Goal: Transaction & Acquisition: Purchase product/service

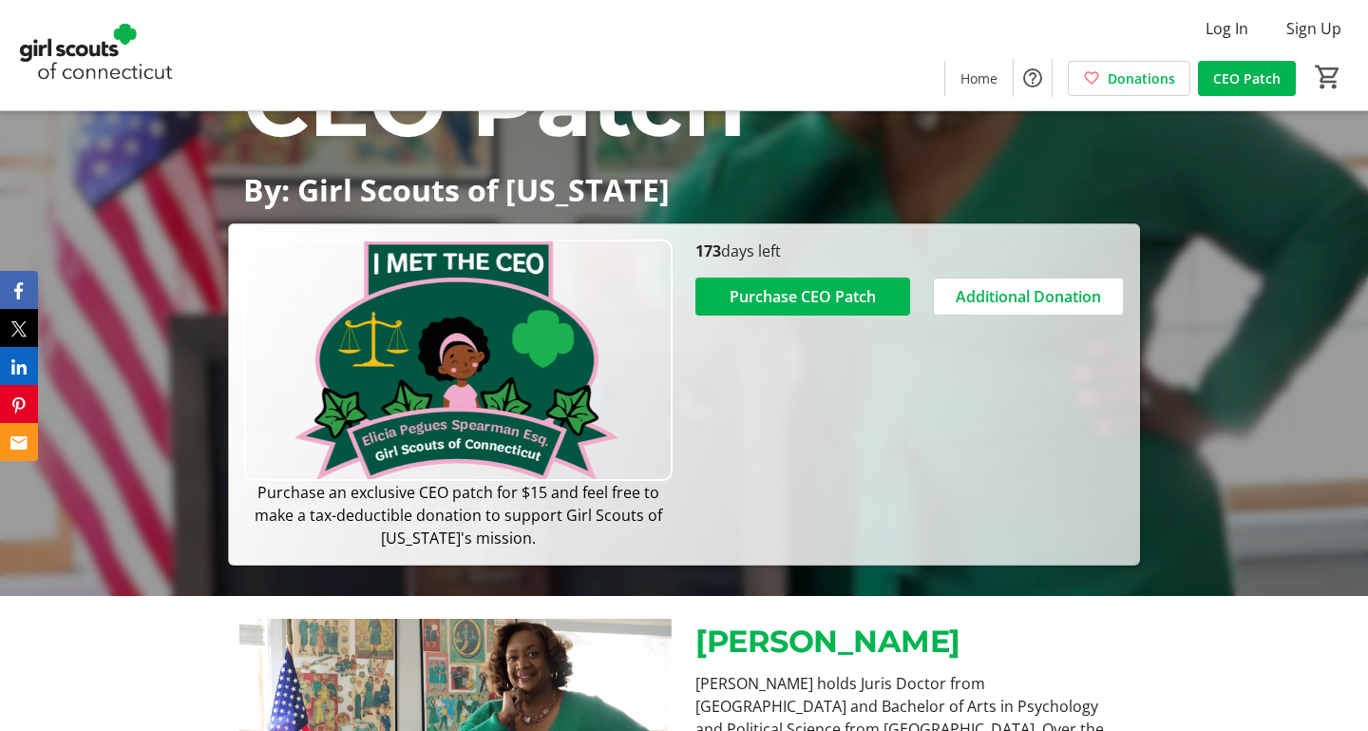
scroll to position [251, 0]
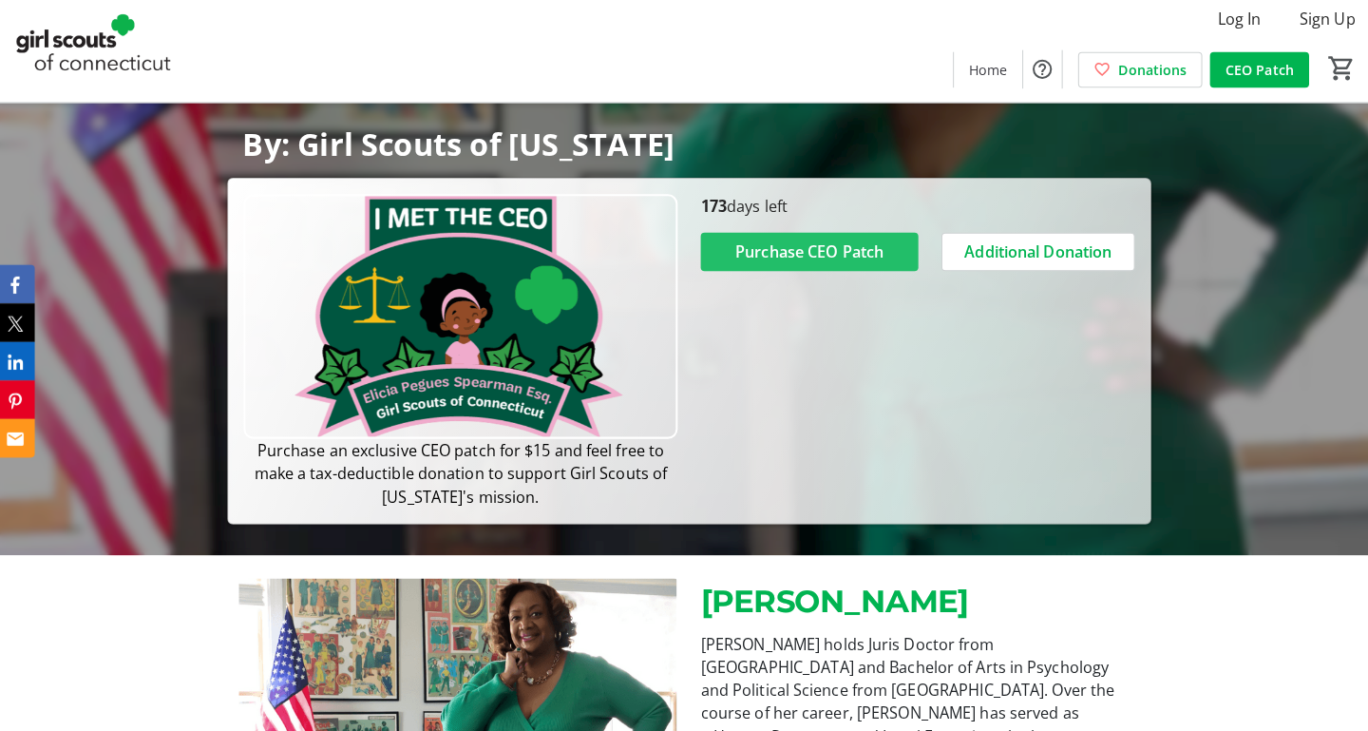
click at [828, 270] on span "Purchase CEO Patch" at bounding box center [803, 258] width 146 height 23
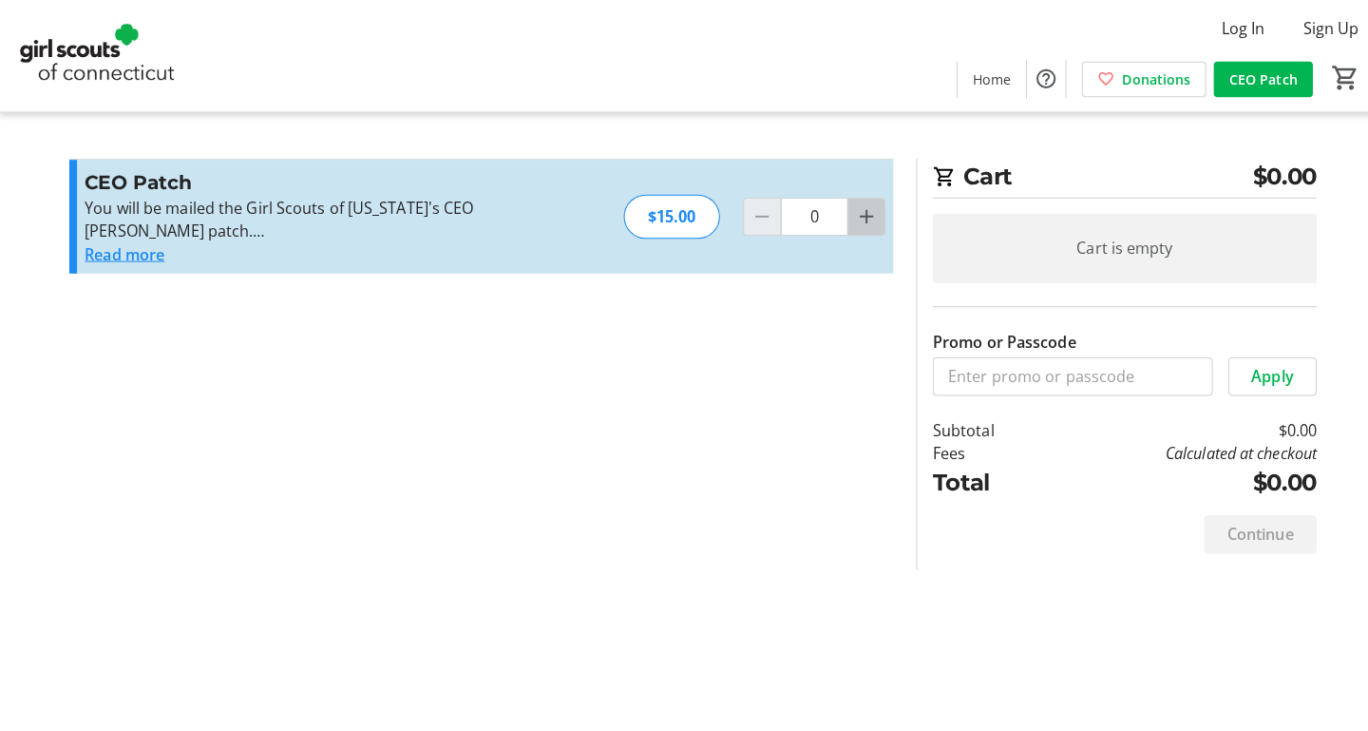
click at [854, 212] on mat-icon "Increment by one" at bounding box center [855, 213] width 23 height 23
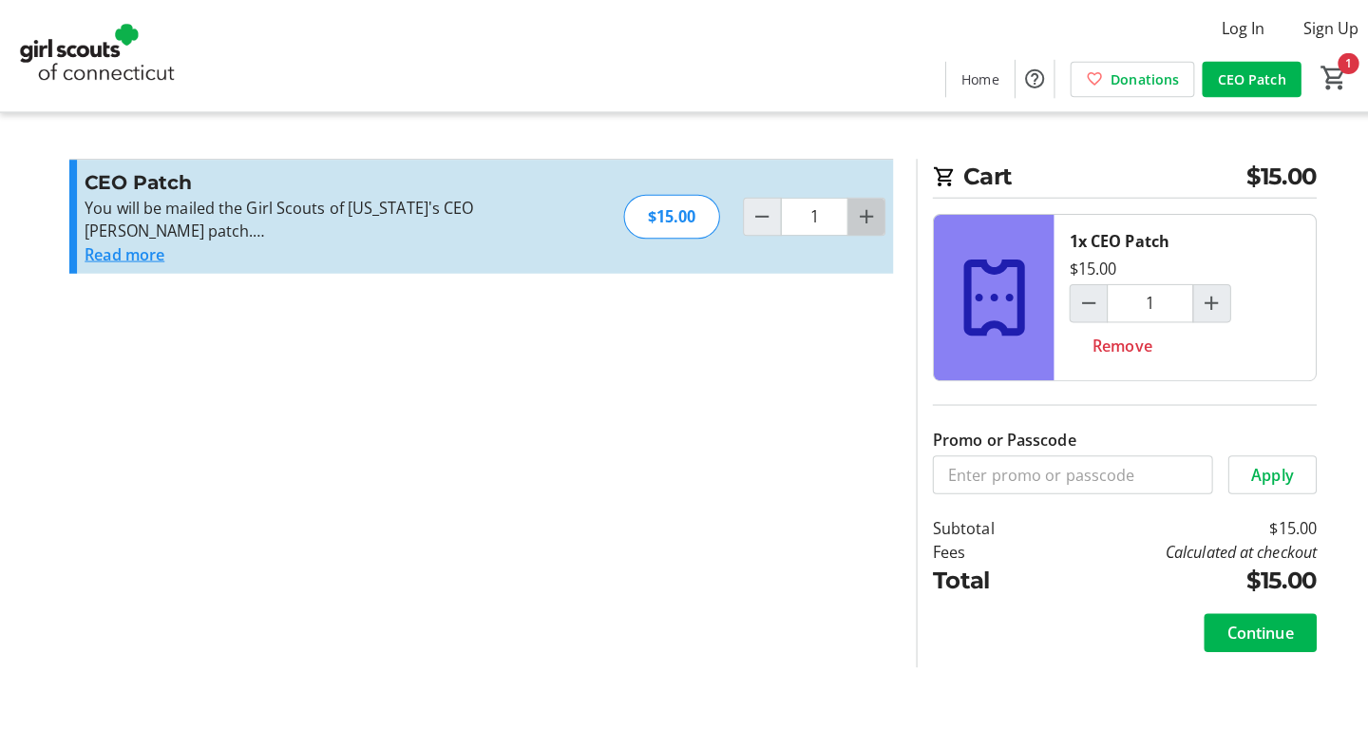
click at [858, 212] on mat-icon "Increment by one" at bounding box center [855, 213] width 23 height 23
type input "2"
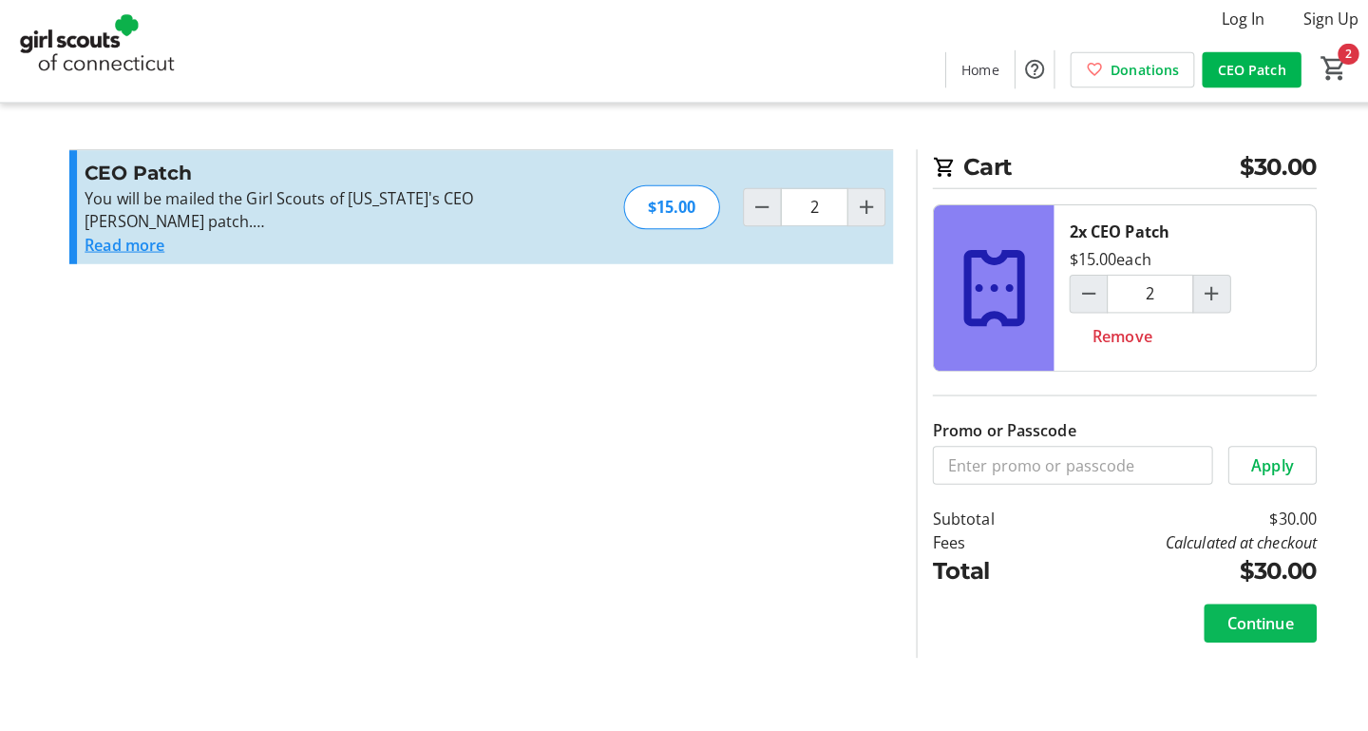
click at [1227, 617] on span "Continue" at bounding box center [1244, 624] width 66 height 23
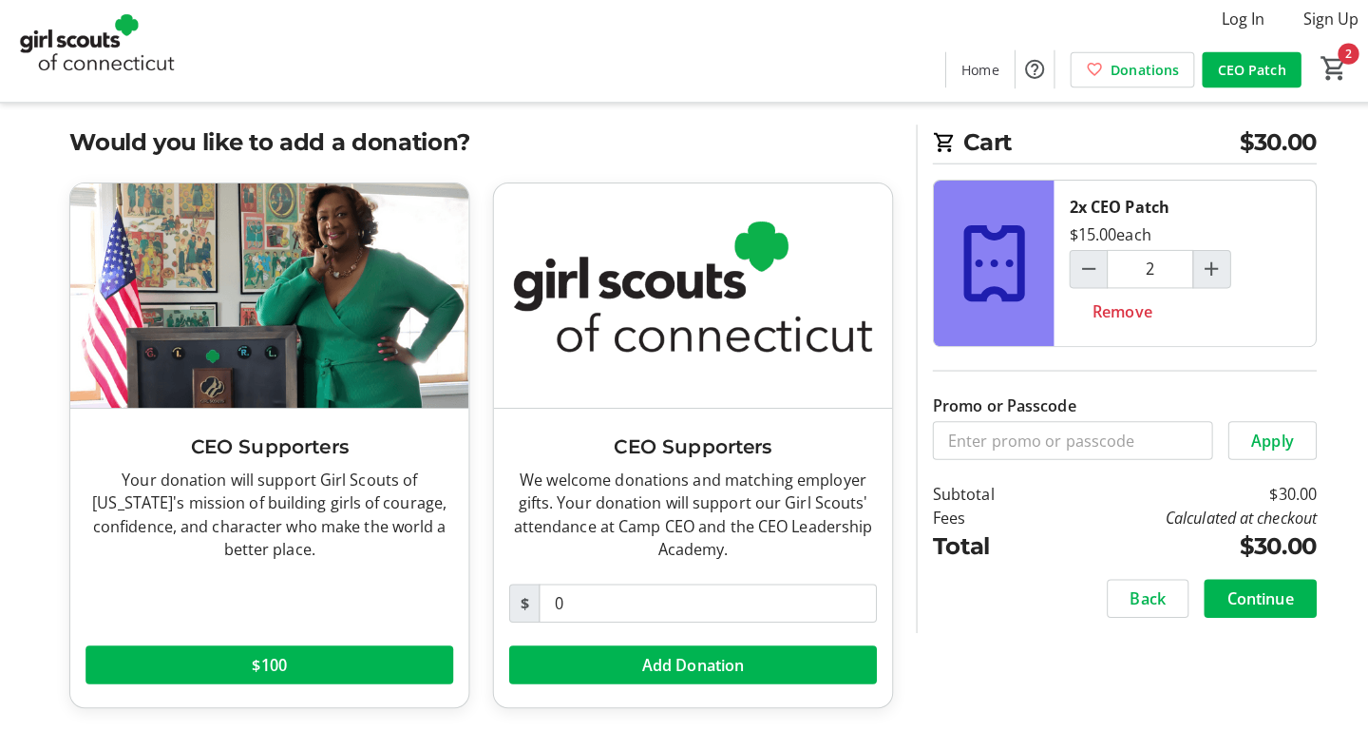
scroll to position [25, 0]
click at [570, 591] on input "0" at bounding box center [698, 604] width 333 height 38
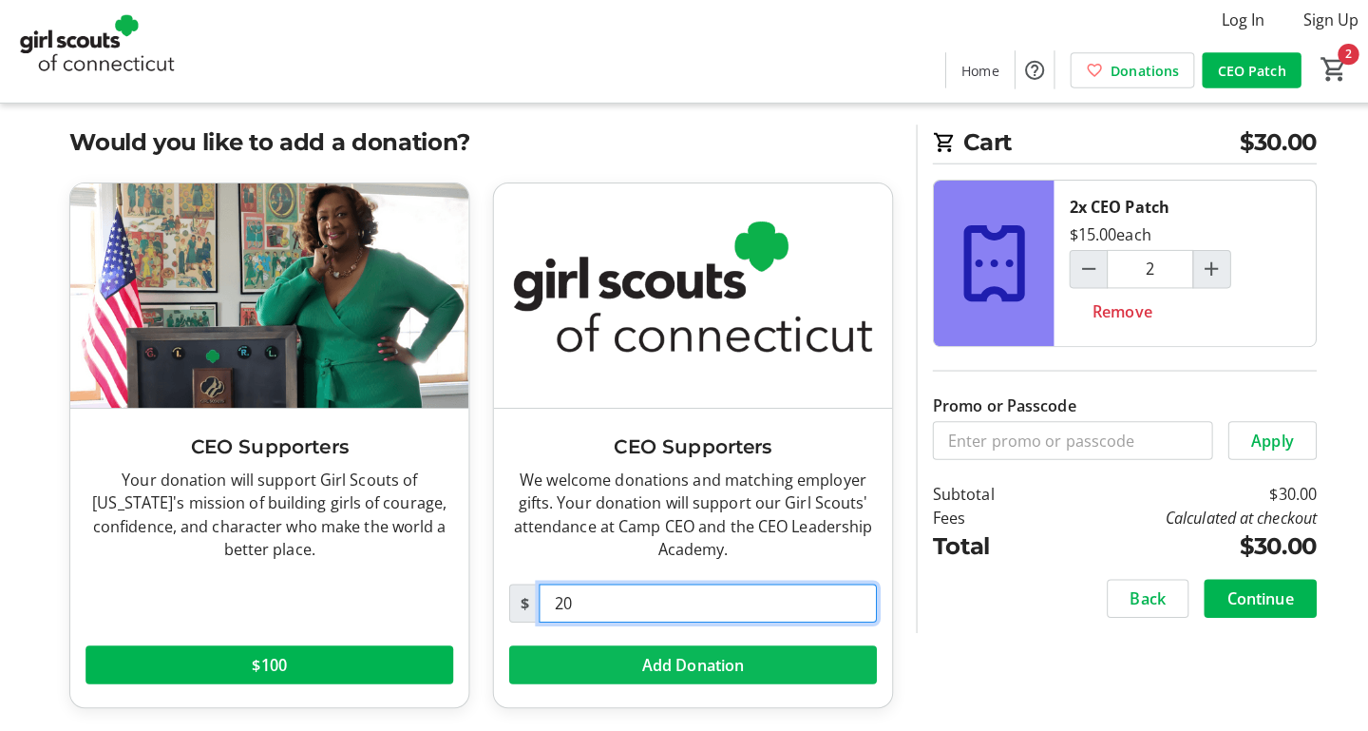
type input "20"
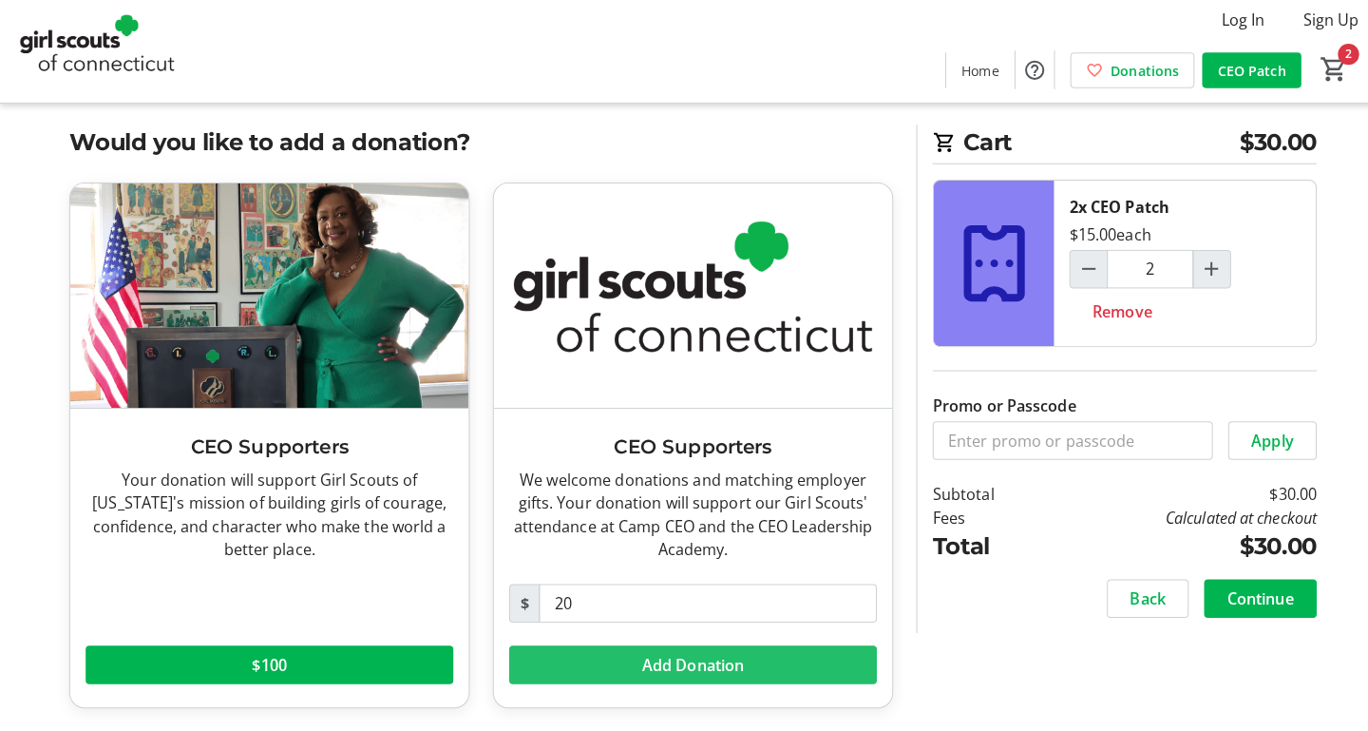
click at [662, 662] on span "Add Donation" at bounding box center [684, 665] width 101 height 23
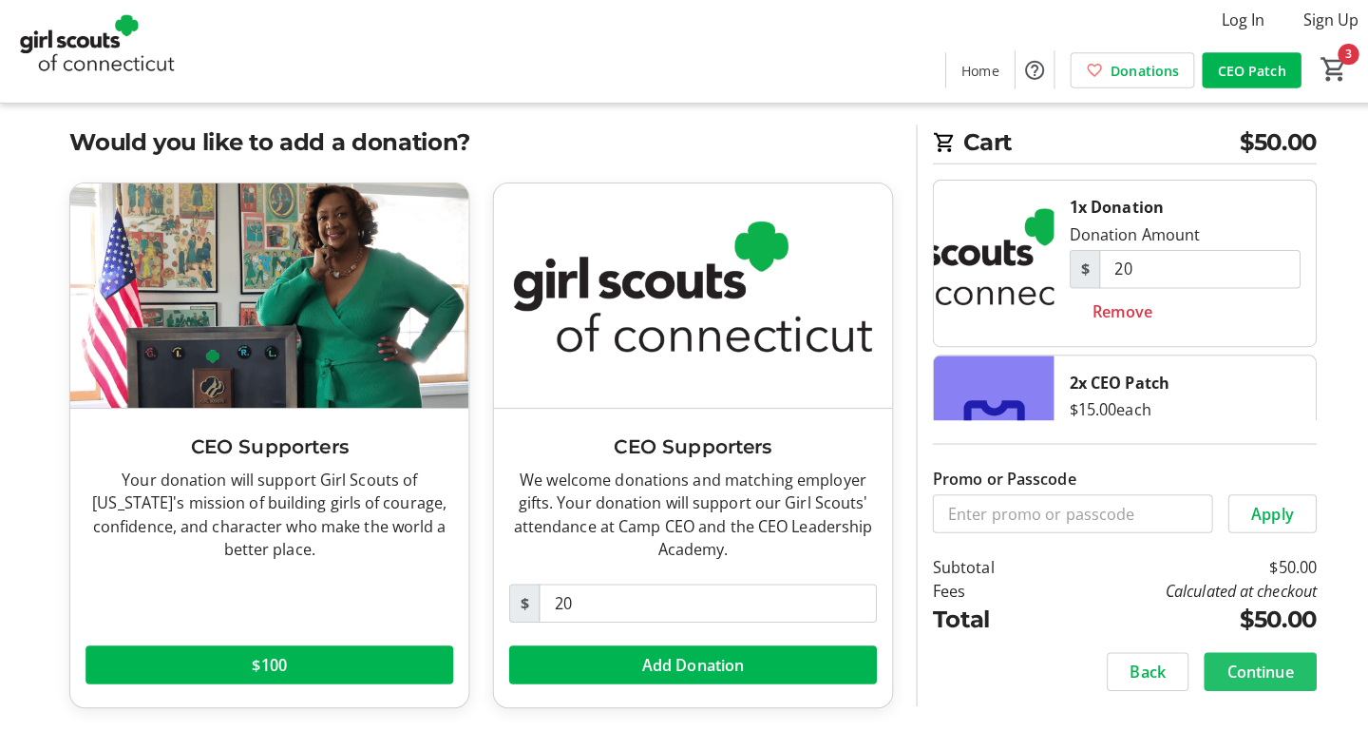
click at [1244, 661] on span "Continue" at bounding box center [1244, 671] width 66 height 23
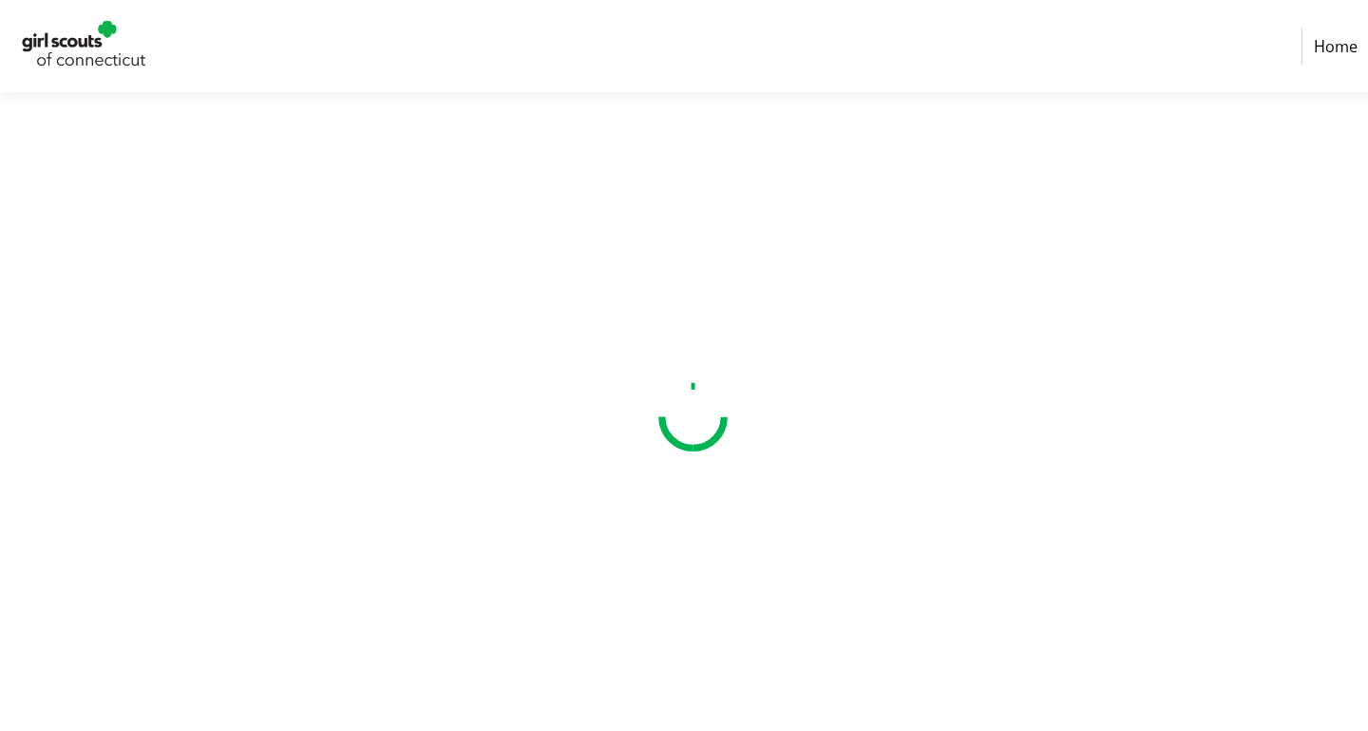
select select "US"
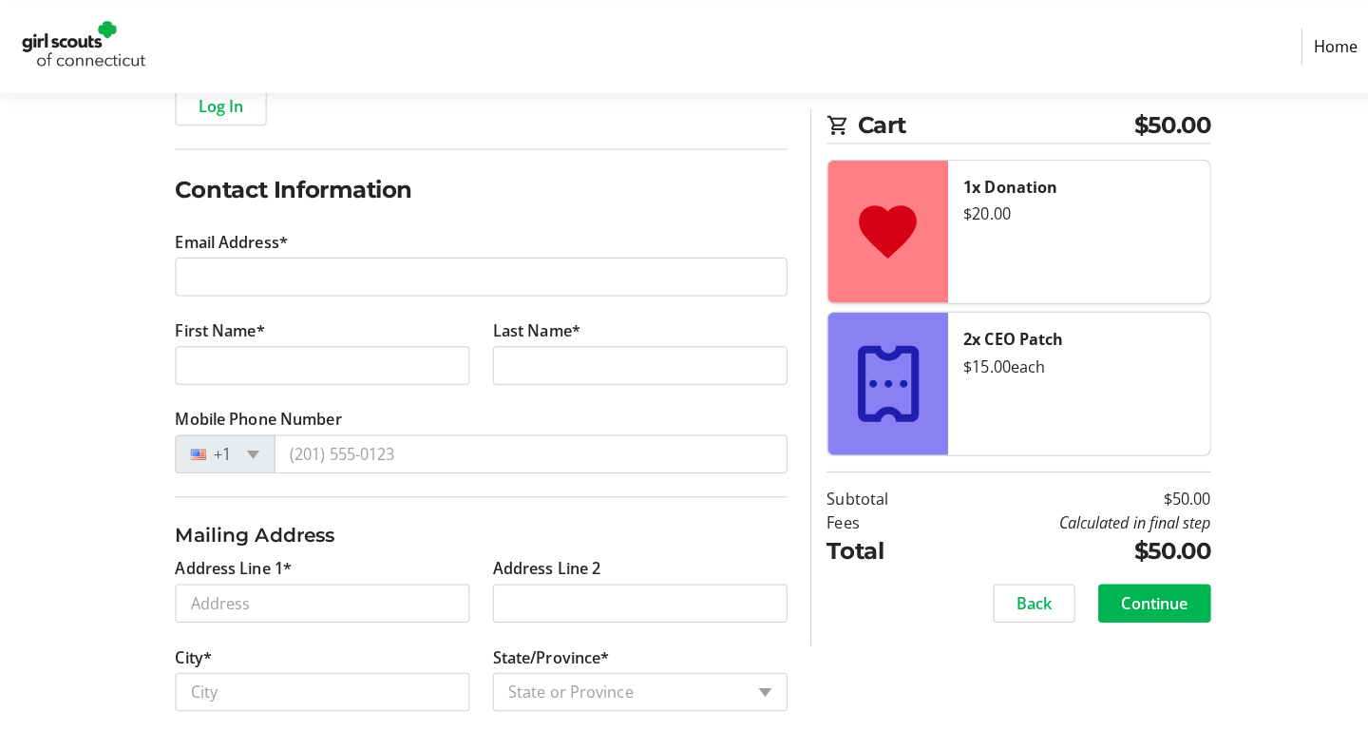
scroll to position [220, 0]
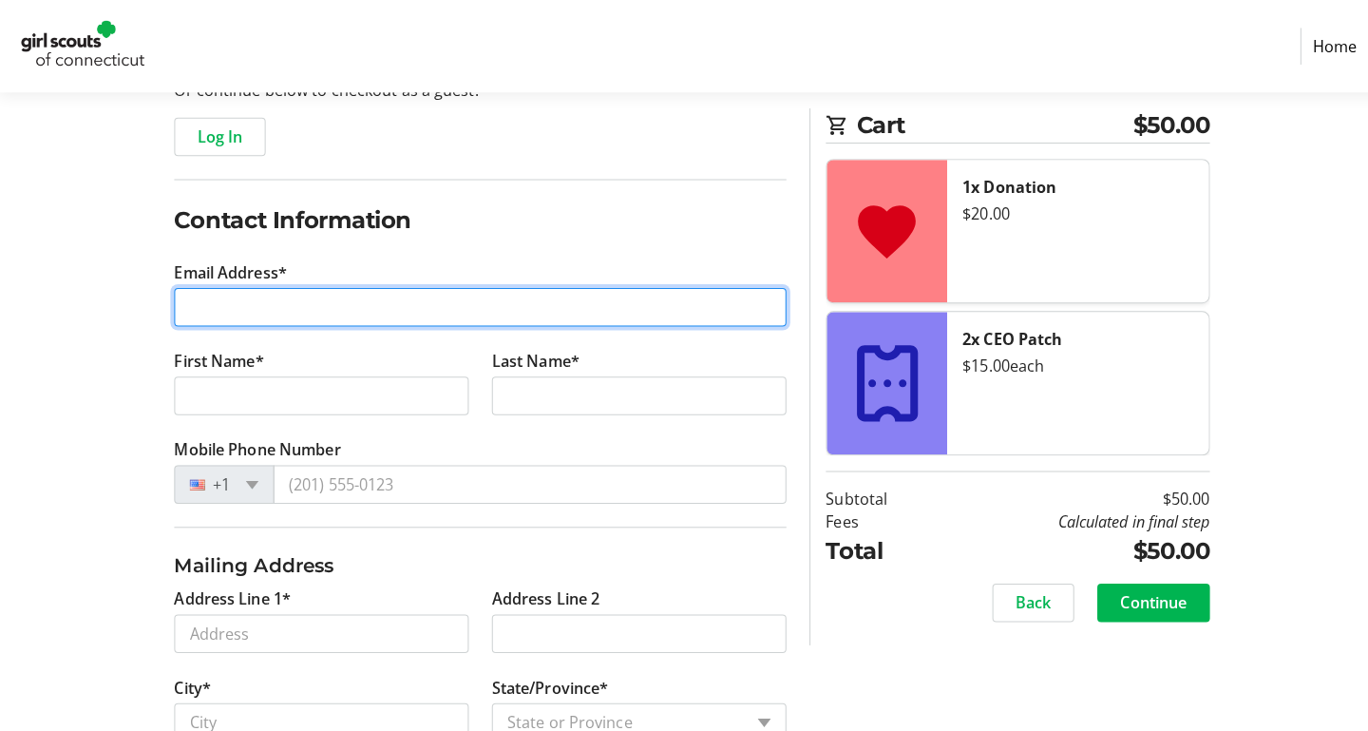
type input "[EMAIL_ADDRESS][DOMAIN_NAME]"
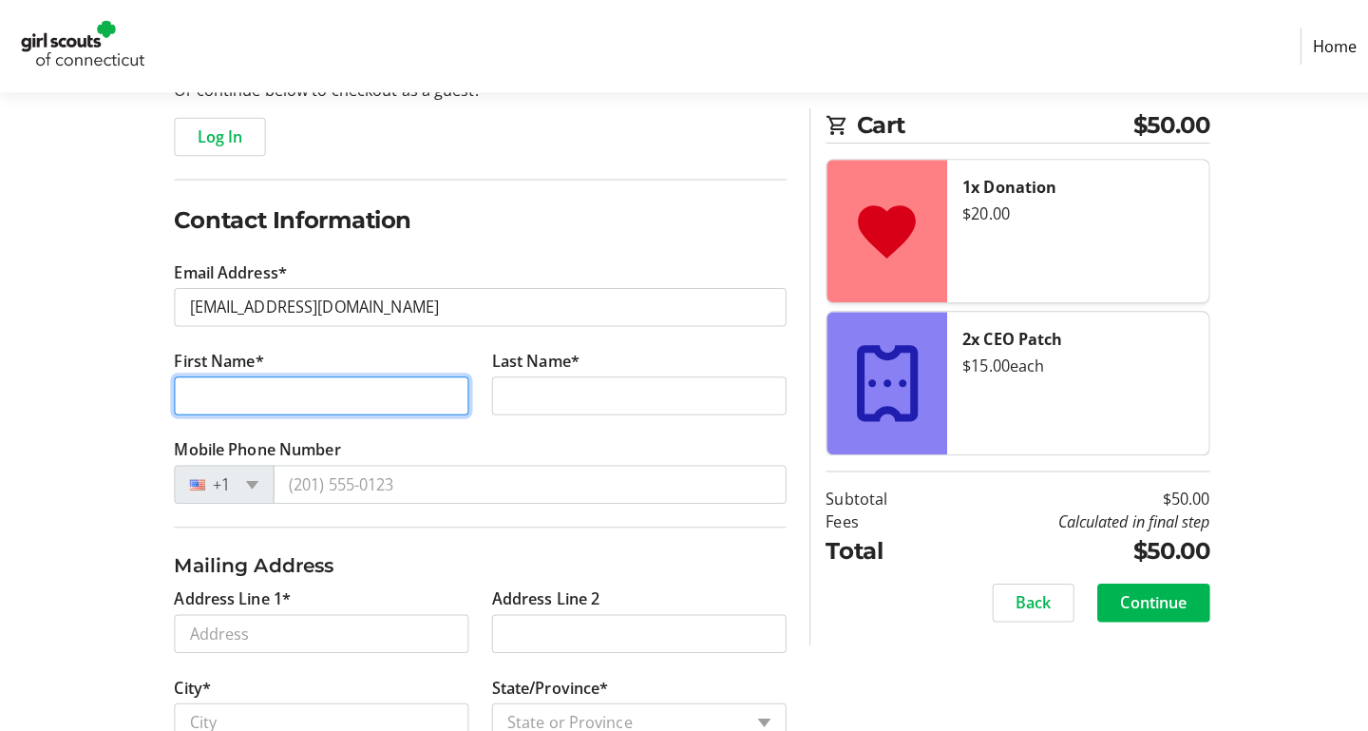
click at [439, 395] on input "First Name*" at bounding box center [318, 390] width 291 height 38
click at [430, 389] on input "First Name*" at bounding box center [318, 390] width 291 height 38
type input "[PERSON_NAME]"
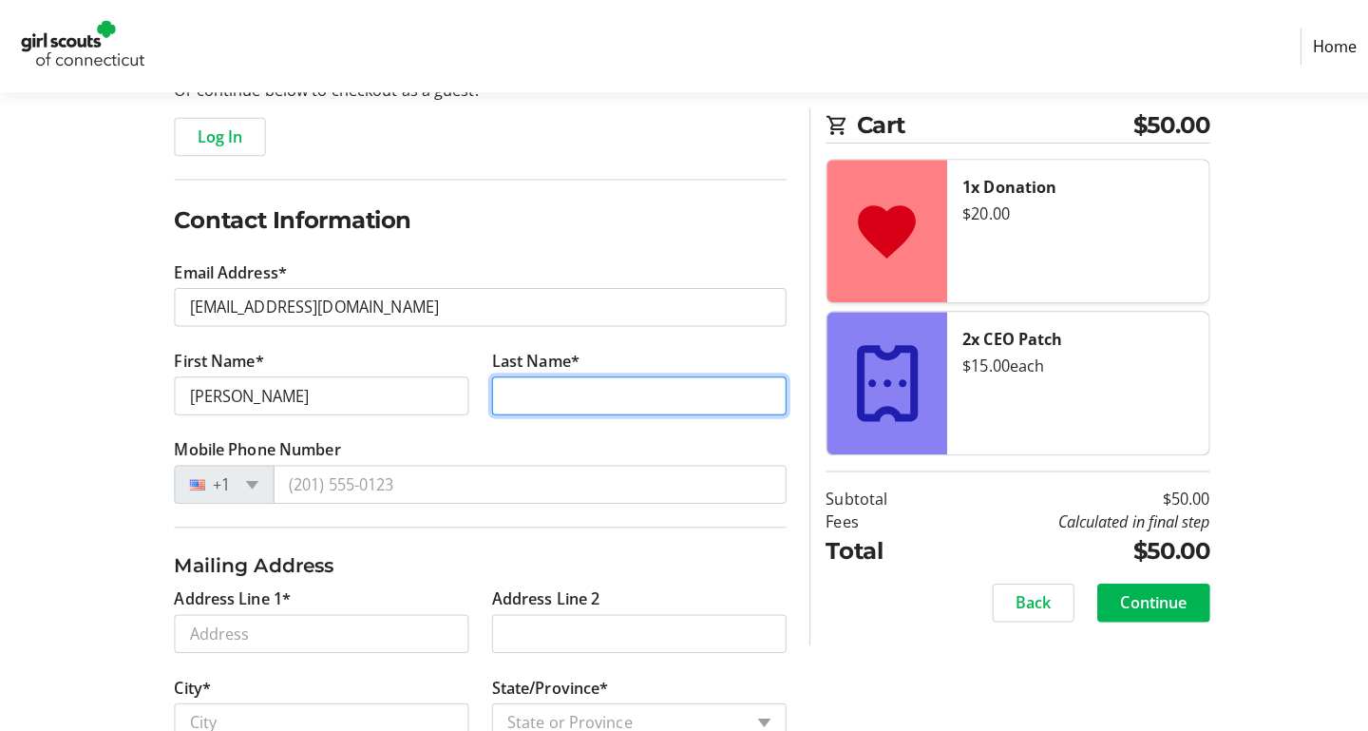
type input "[PERSON_NAME]"
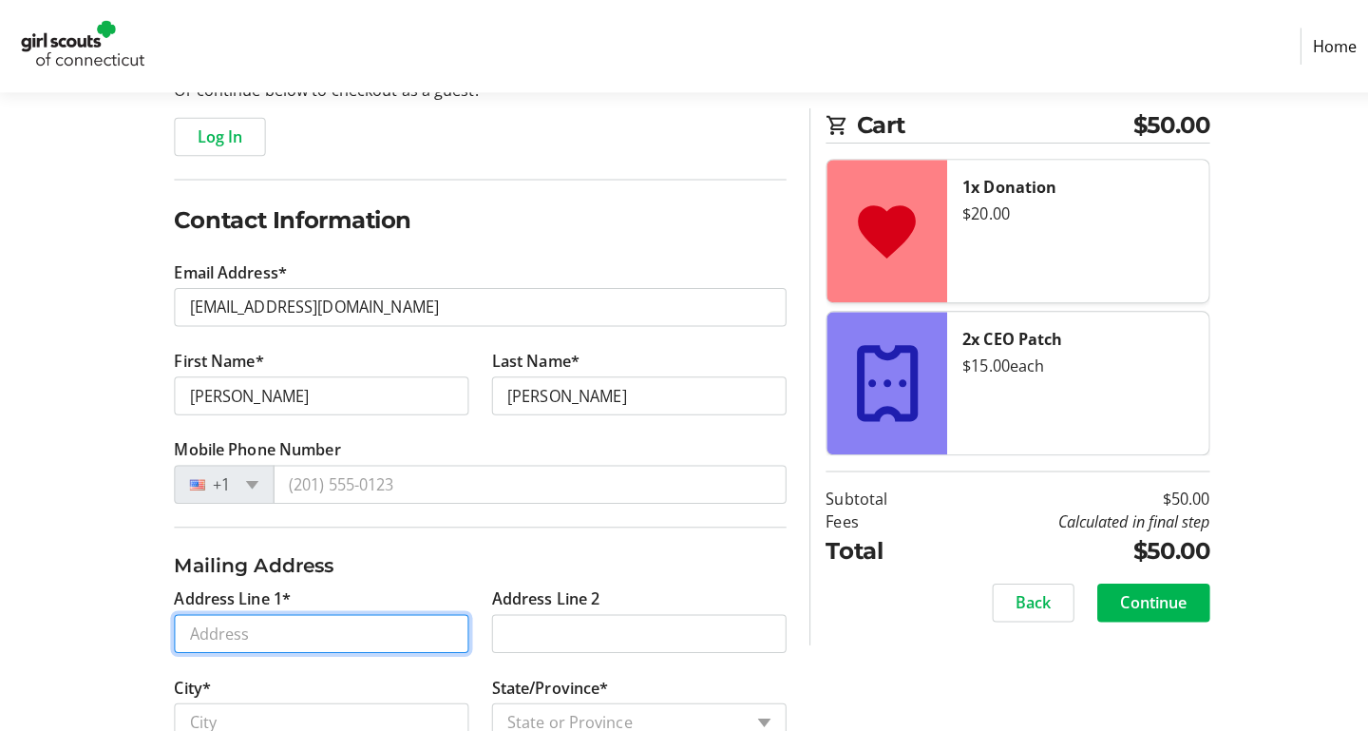
type input "[STREET_ADDRESS]"
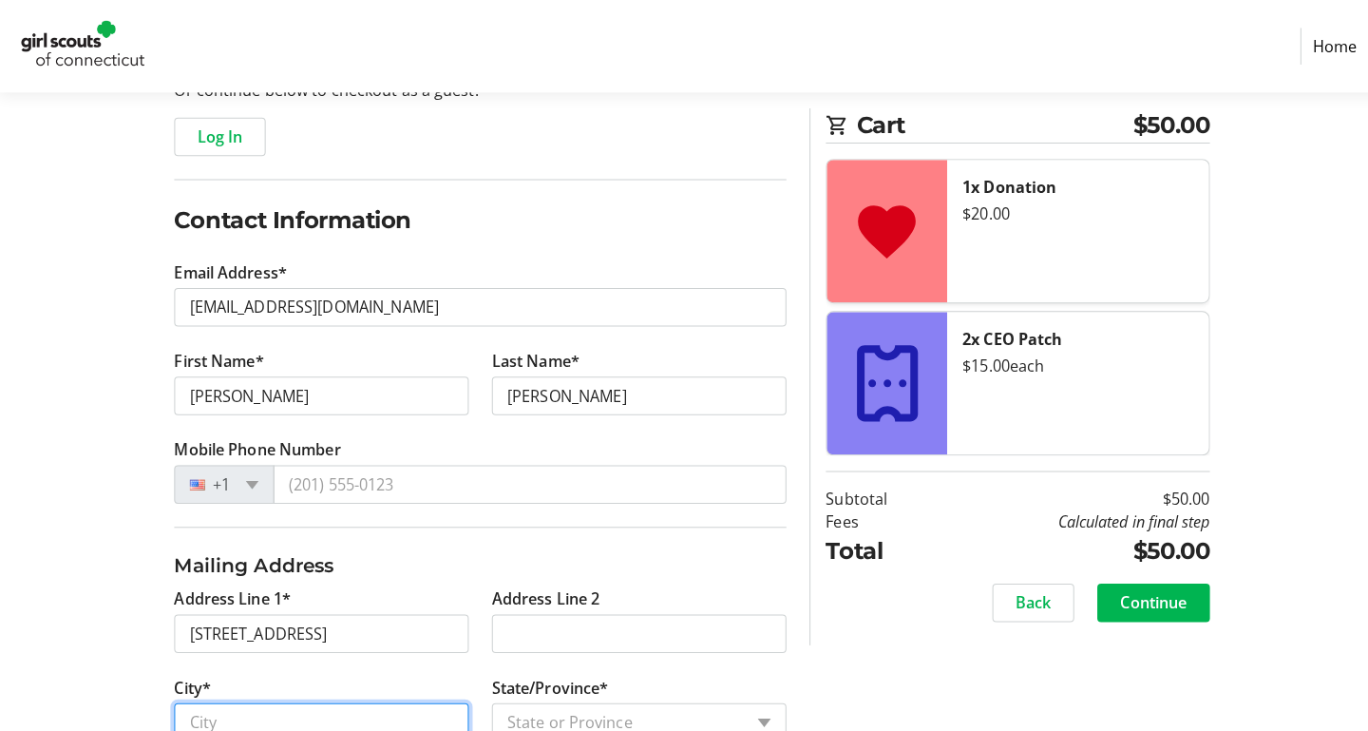
type input "Reading"
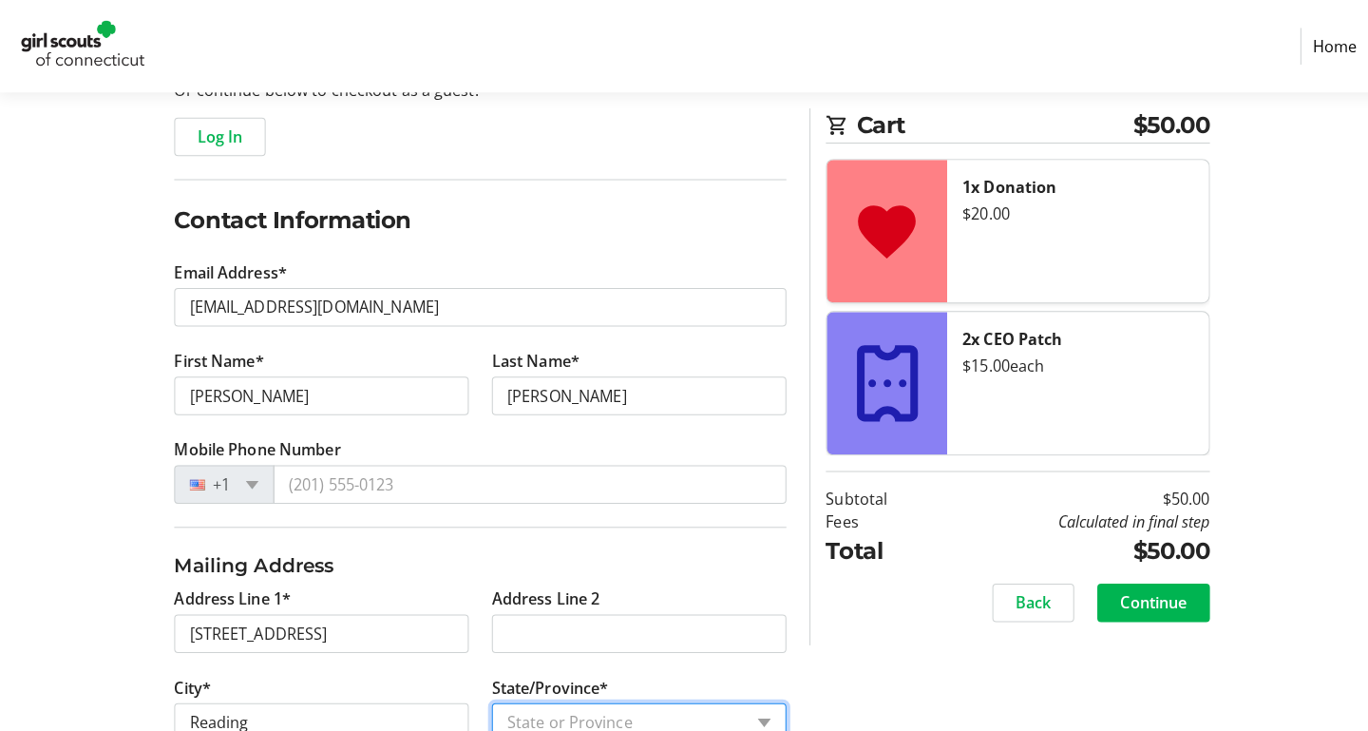
select select "PA"
type input "19606"
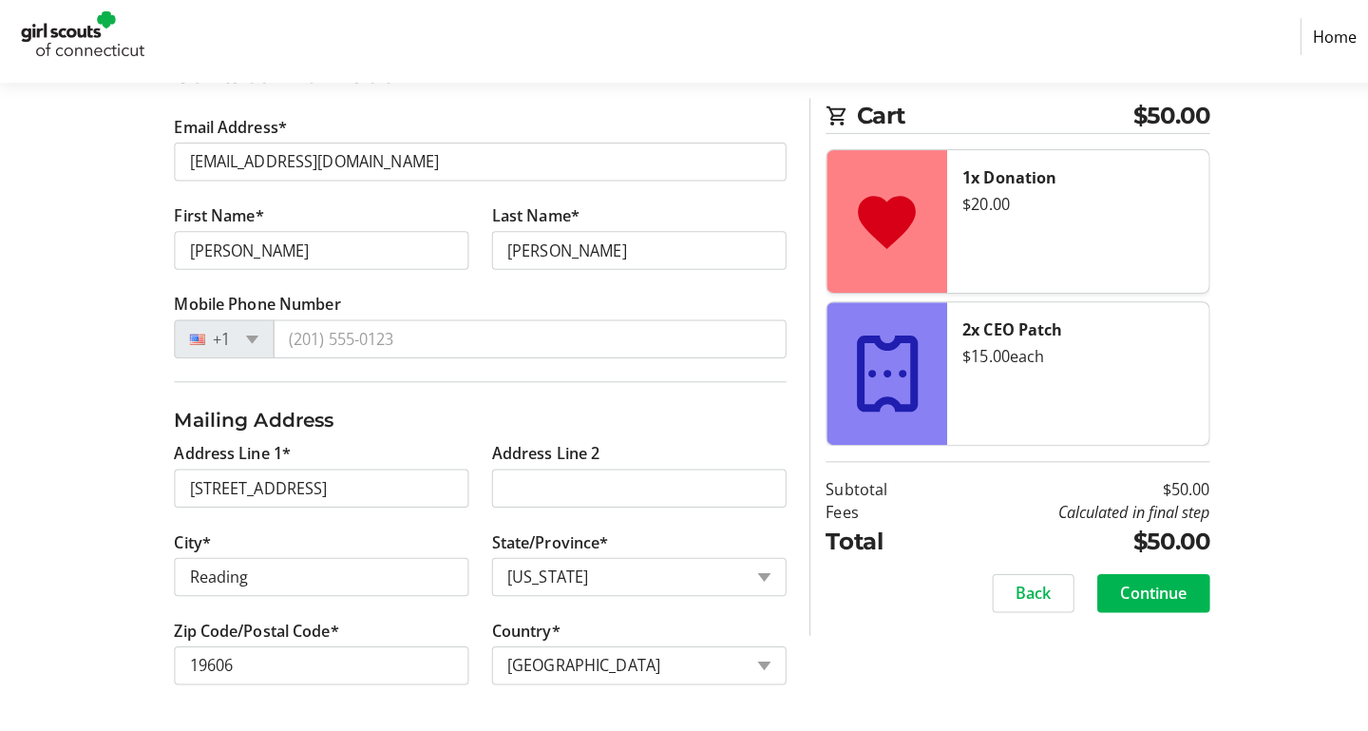
scroll to position [354, 0]
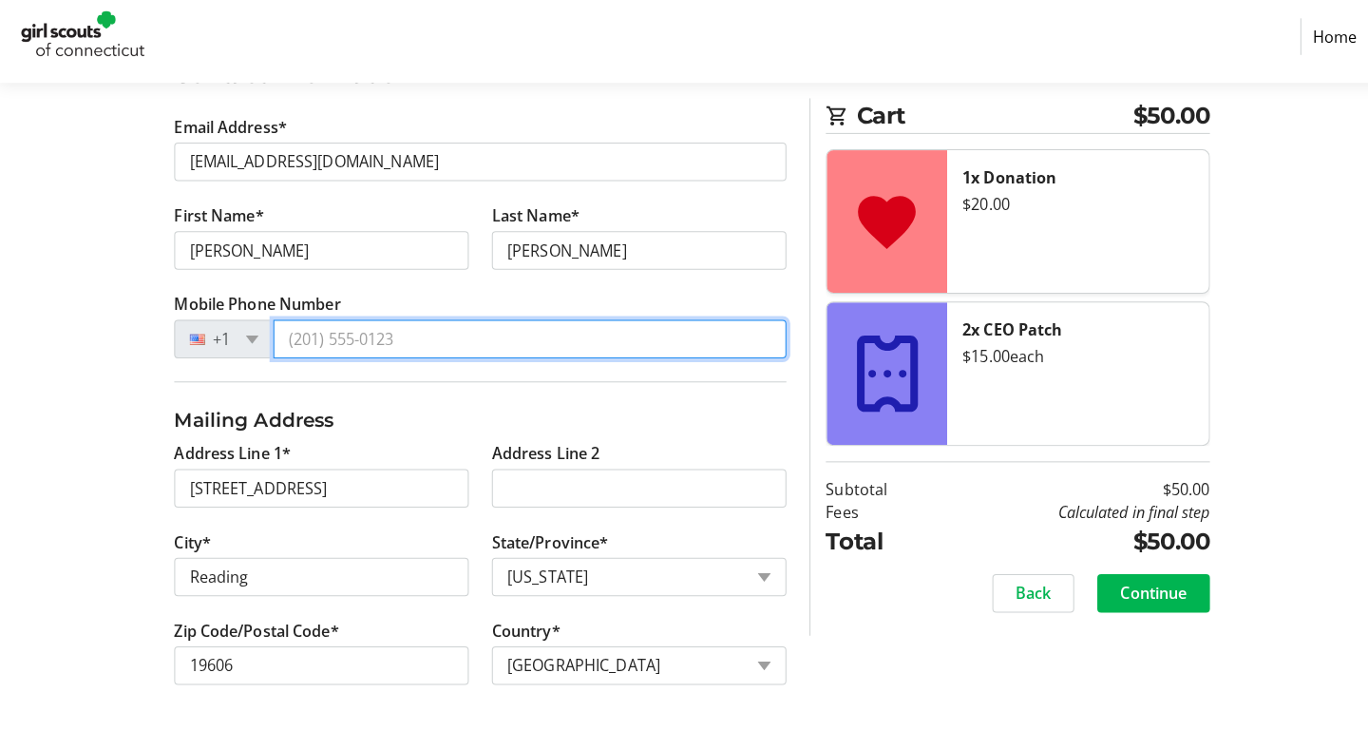
type input "6"
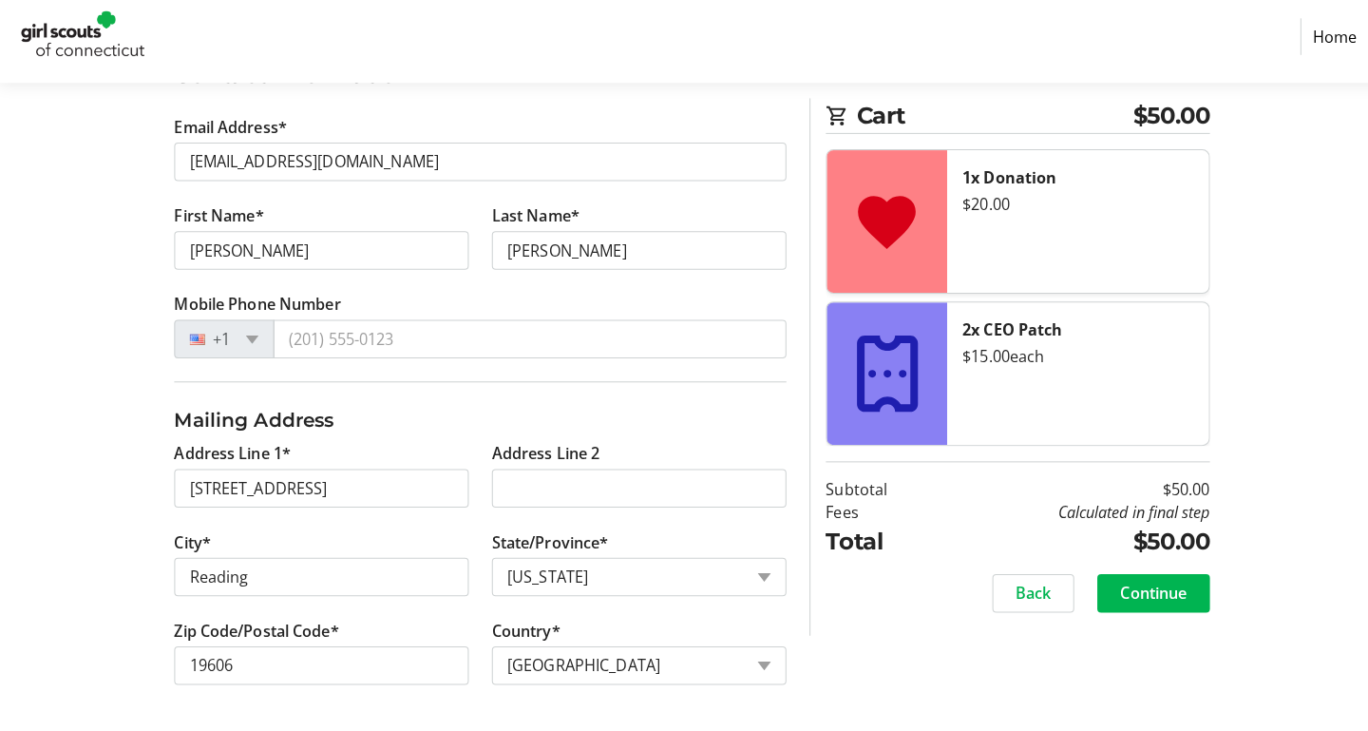
click at [113, 428] on div "Log In to Your Account (Optional) Or continue below to checkout as a guest. Log…" at bounding box center [684, 313] width 1254 height 836
click at [1152, 583] on span "Continue" at bounding box center [1140, 594] width 66 height 23
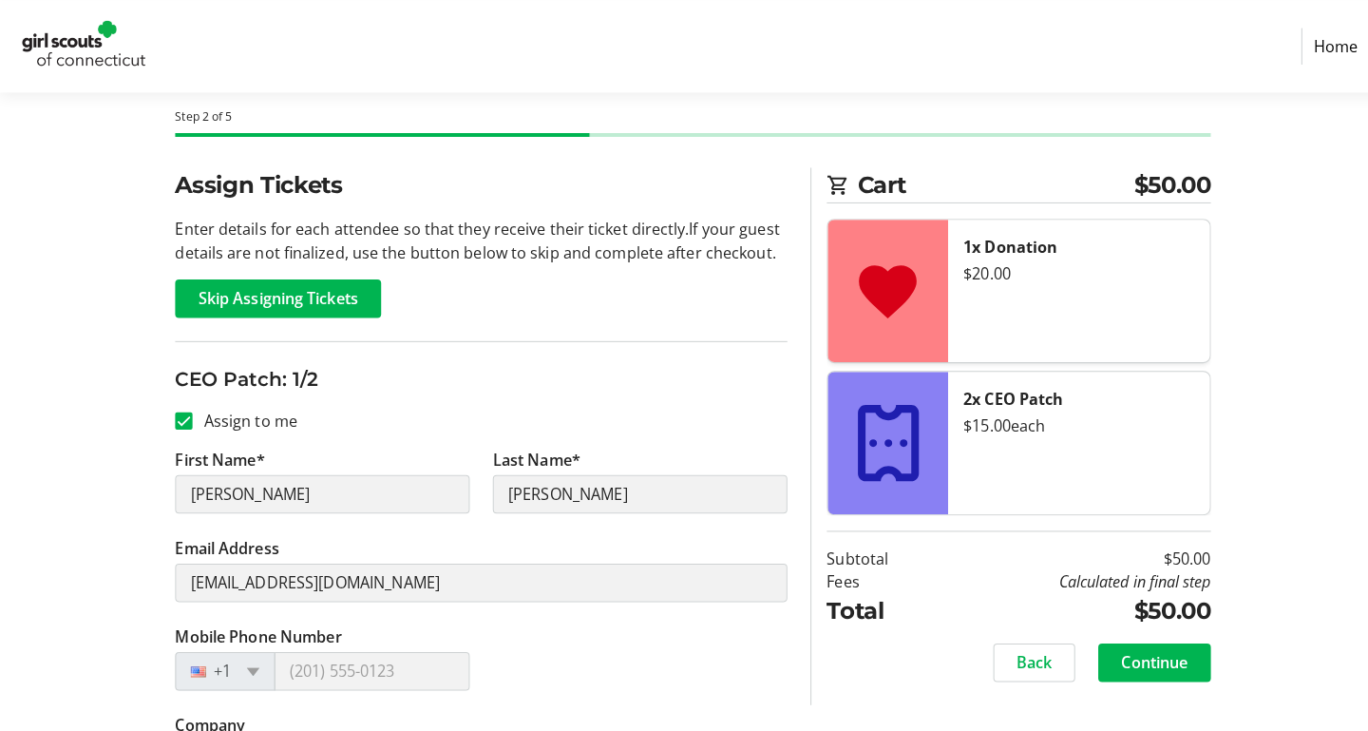
scroll to position [69, 0]
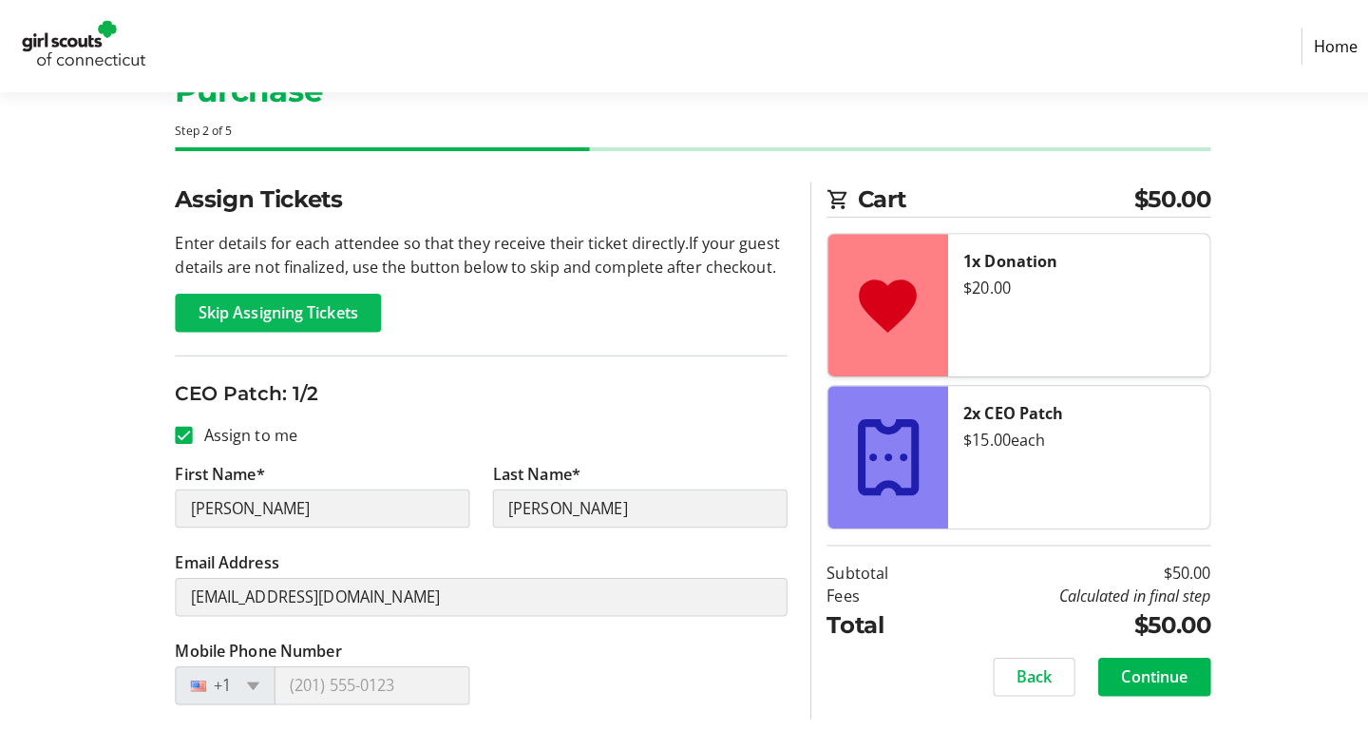
click at [300, 312] on span "Skip Assigning Tickets" at bounding box center [275, 308] width 158 height 23
